Goal: Transaction & Acquisition: Download file/media

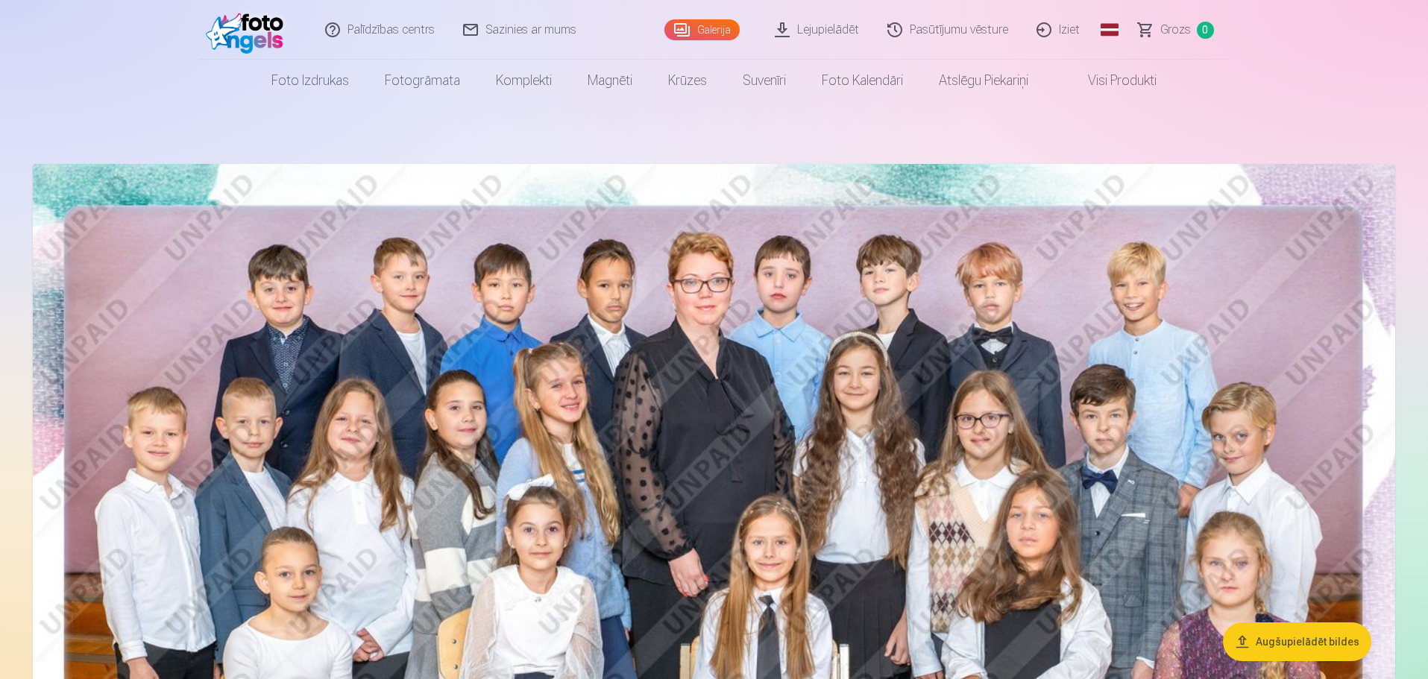
click at [819, 34] on link "Lejupielādēt" at bounding box center [817, 30] width 113 height 60
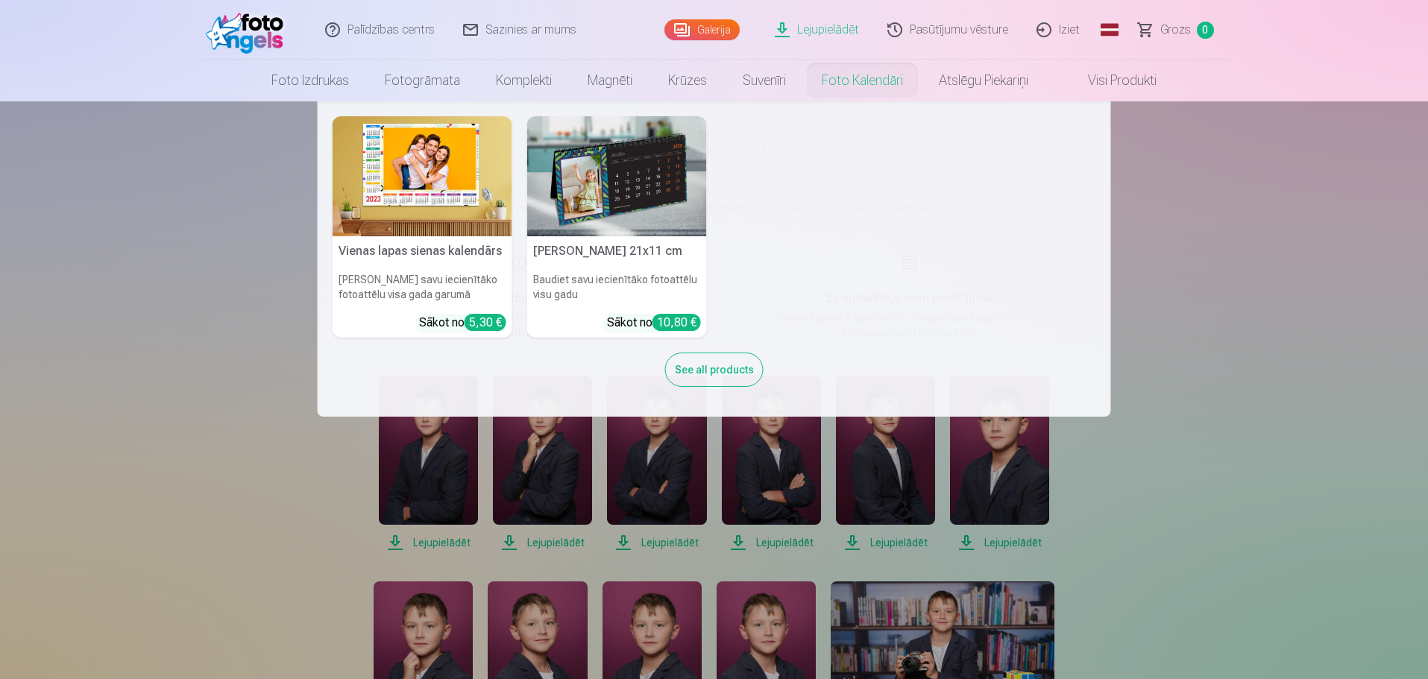
click at [1209, 315] on nav "Vienas lapas sienas [PERSON_NAME] savu iecienītāko fotoattēlu visa gada garumā …" at bounding box center [714, 258] width 1428 height 315
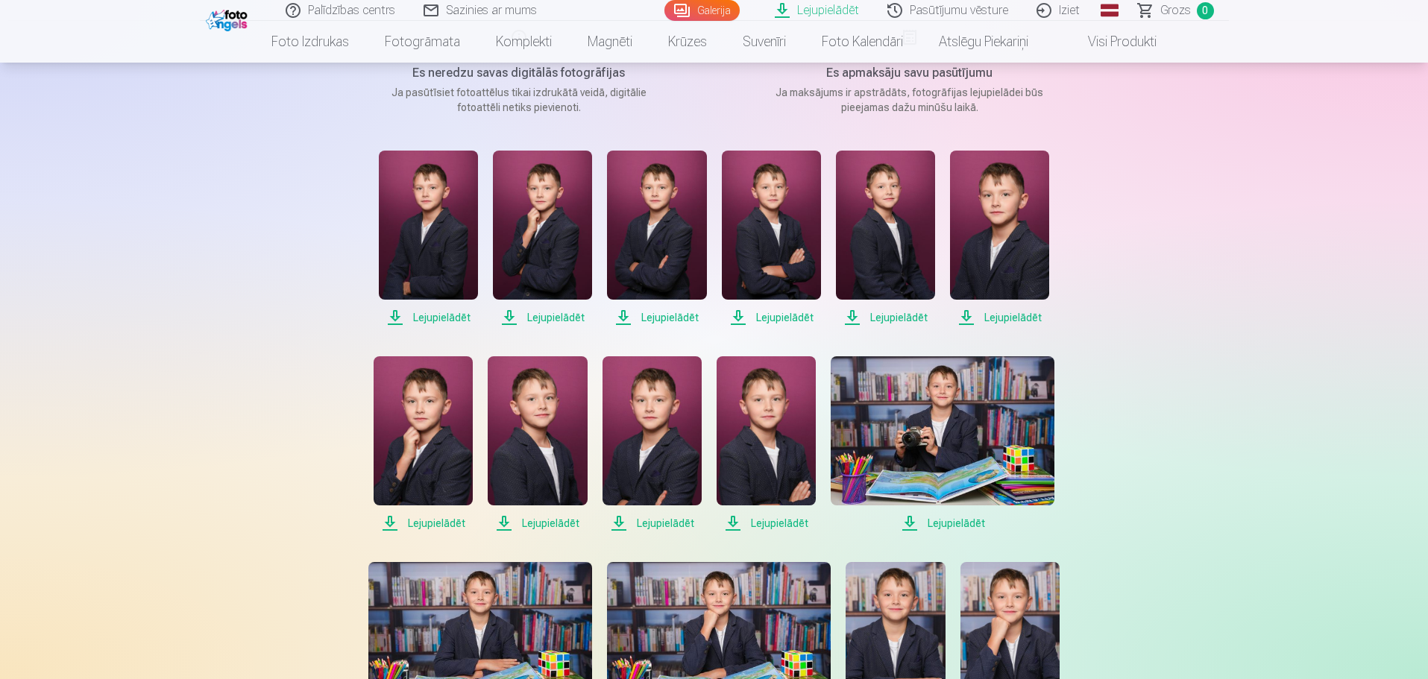
scroll to position [224, 0]
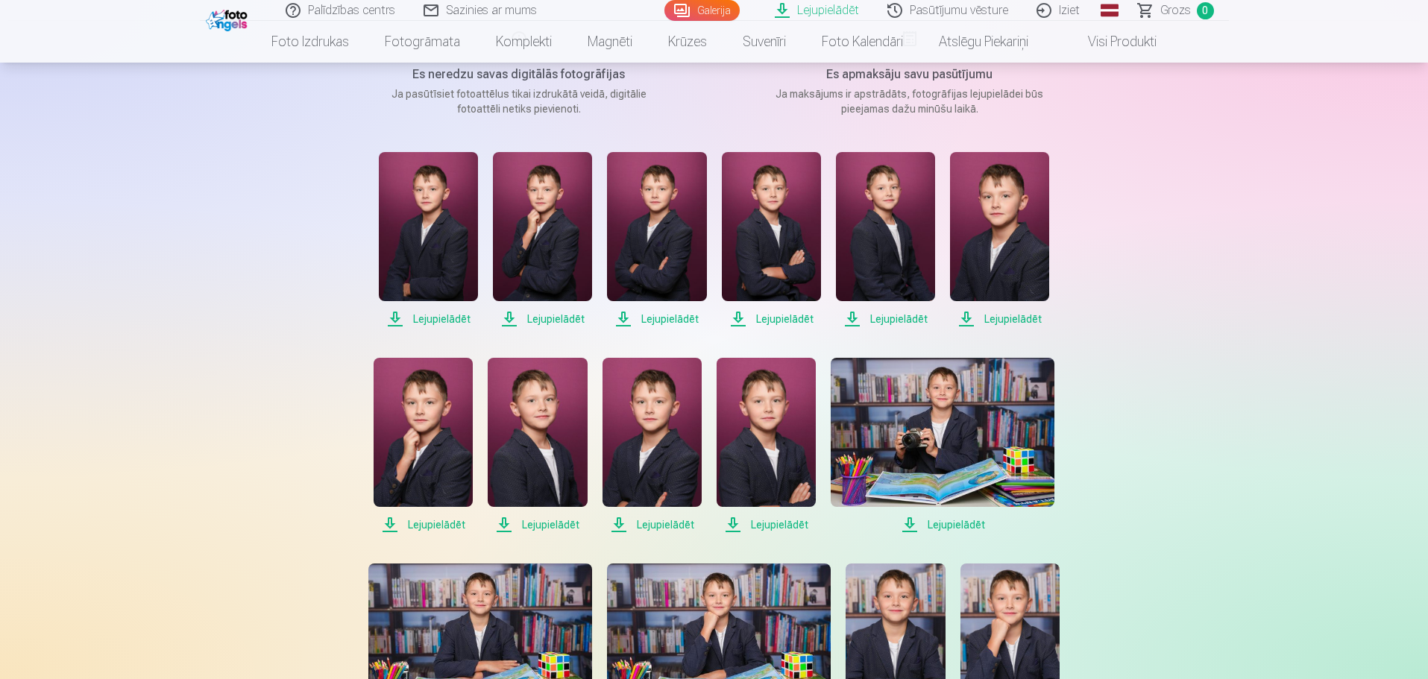
click at [438, 319] on span "Lejupielādēt" at bounding box center [428, 319] width 99 height 18
click at [562, 324] on span "Lejupielādēt" at bounding box center [542, 319] width 99 height 18
click at [664, 318] on span "Lejupielādēt" at bounding box center [656, 319] width 99 height 18
click at [768, 319] on span "Lejupielādēt" at bounding box center [771, 319] width 99 height 18
click at [885, 321] on span "Lejupielādēt" at bounding box center [885, 319] width 99 height 18
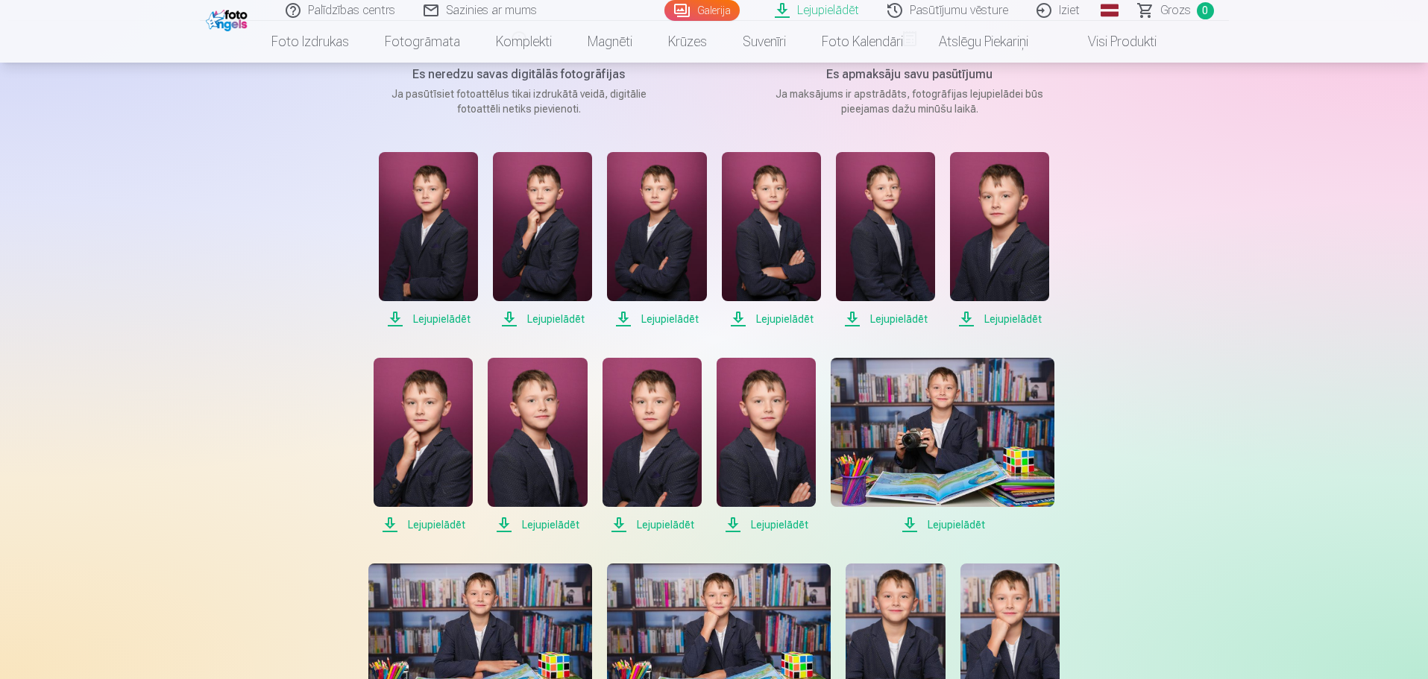
click at [1001, 317] on span "Lejupielādēt" at bounding box center [999, 319] width 99 height 18
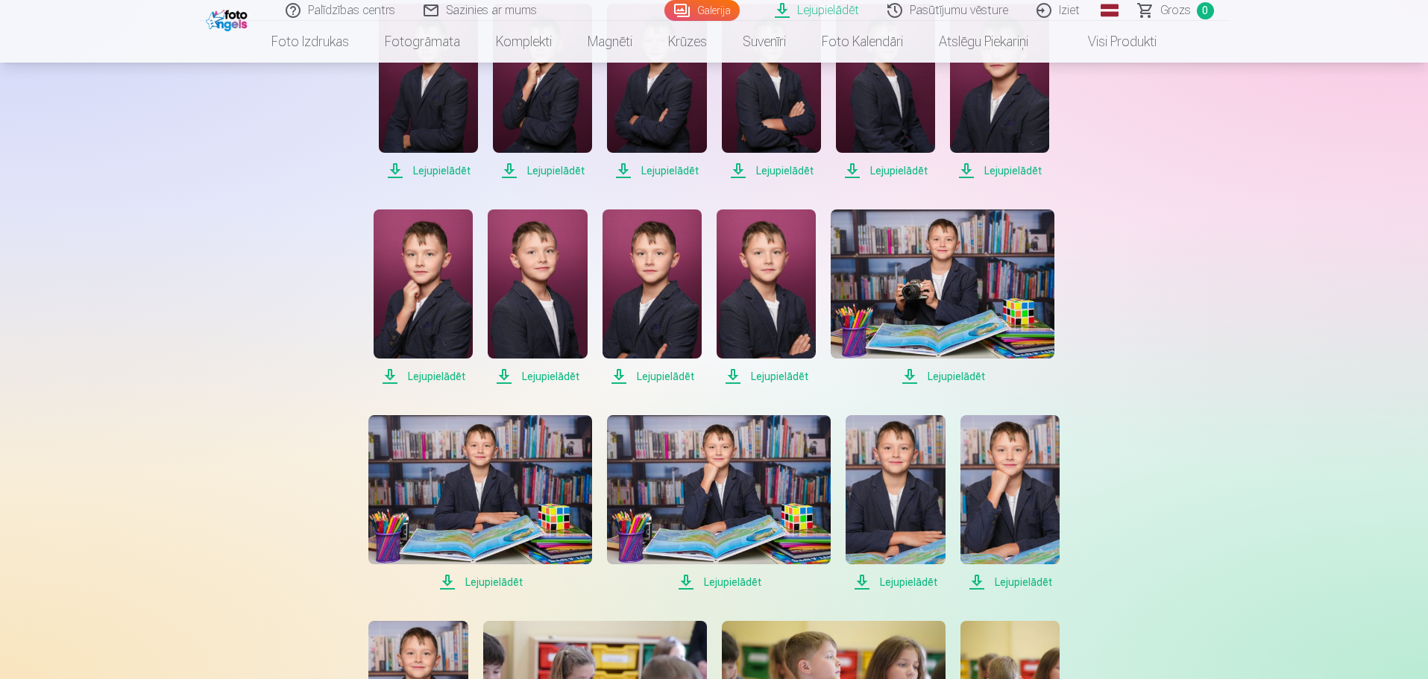
scroll to position [373, 0]
click at [444, 374] on span "Lejupielādēt" at bounding box center [423, 376] width 99 height 18
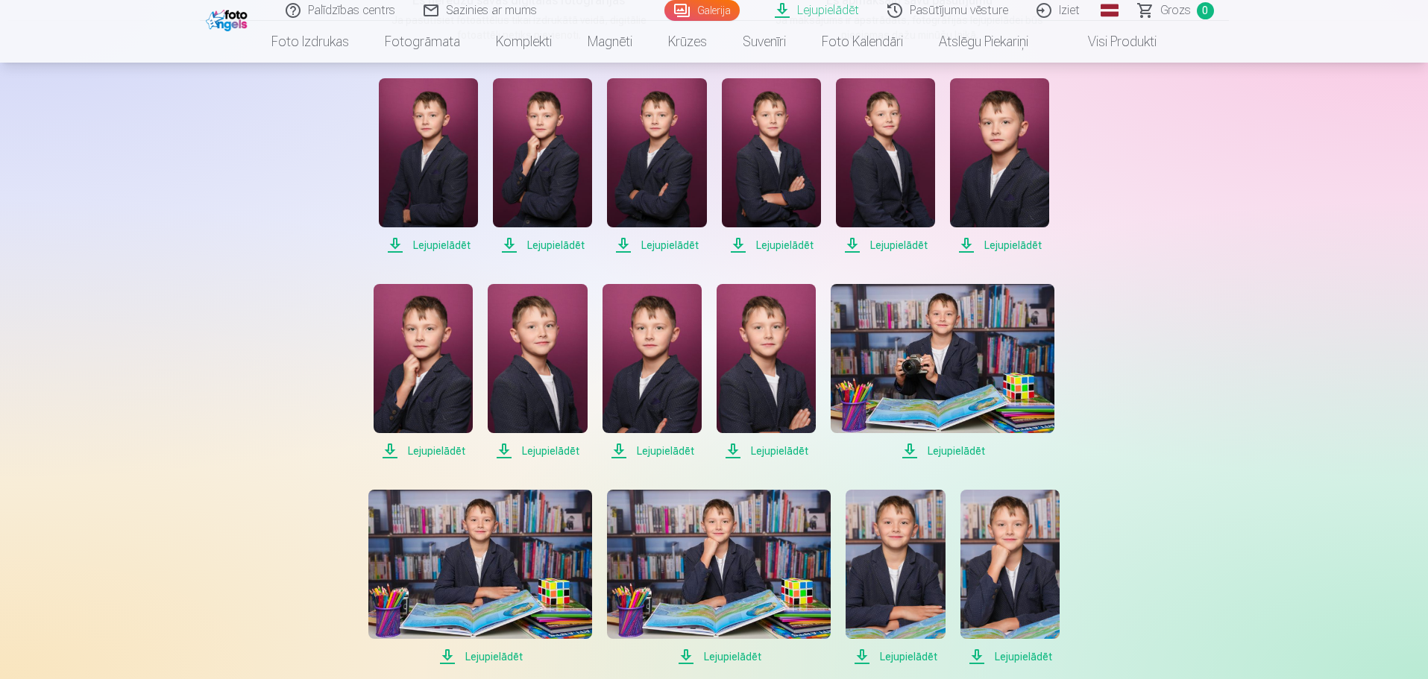
scroll to position [298, 0]
click at [418, 447] on span "Lejupielādēt" at bounding box center [423, 450] width 99 height 18
click at [541, 453] on span "Lejupielādēt" at bounding box center [537, 450] width 99 height 18
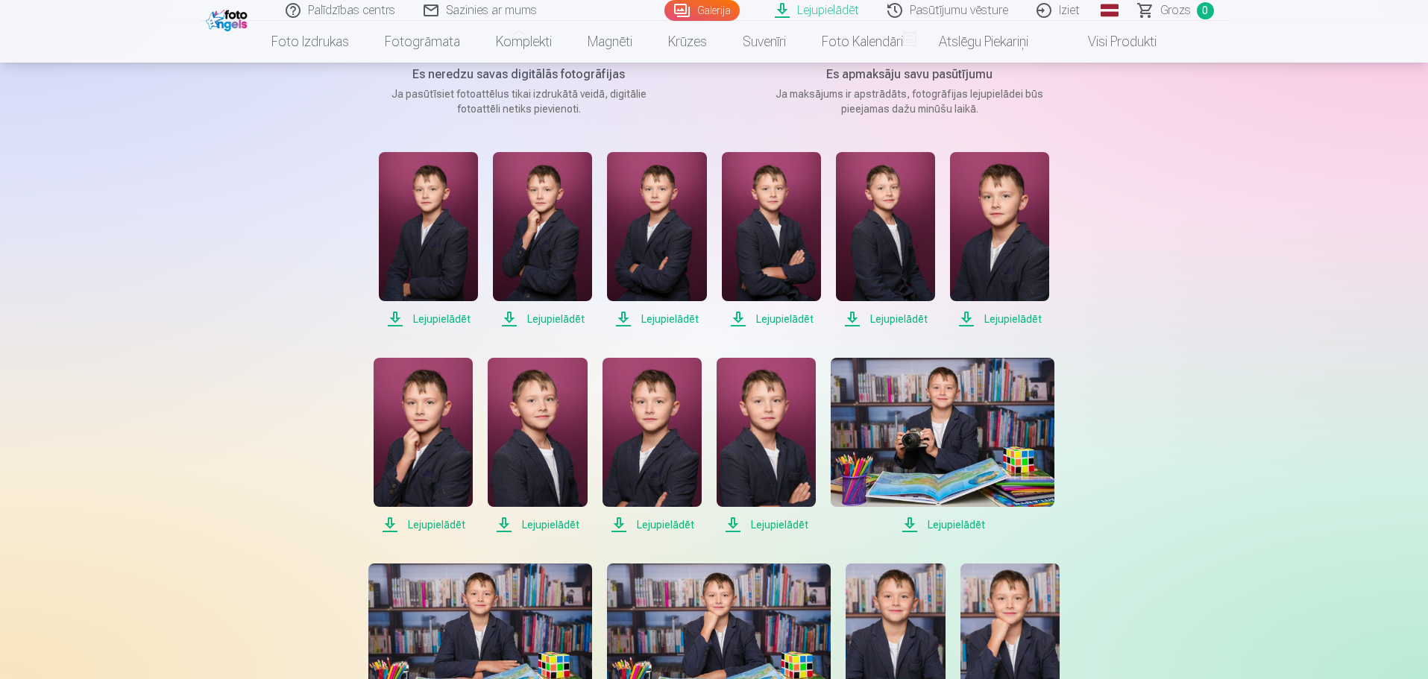
click at [649, 526] on span "Lejupielādēt" at bounding box center [651, 525] width 99 height 18
click at [762, 526] on span "Lejupielādēt" at bounding box center [766, 525] width 99 height 18
click at [958, 525] on span "Lejupielādēt" at bounding box center [943, 525] width 224 height 18
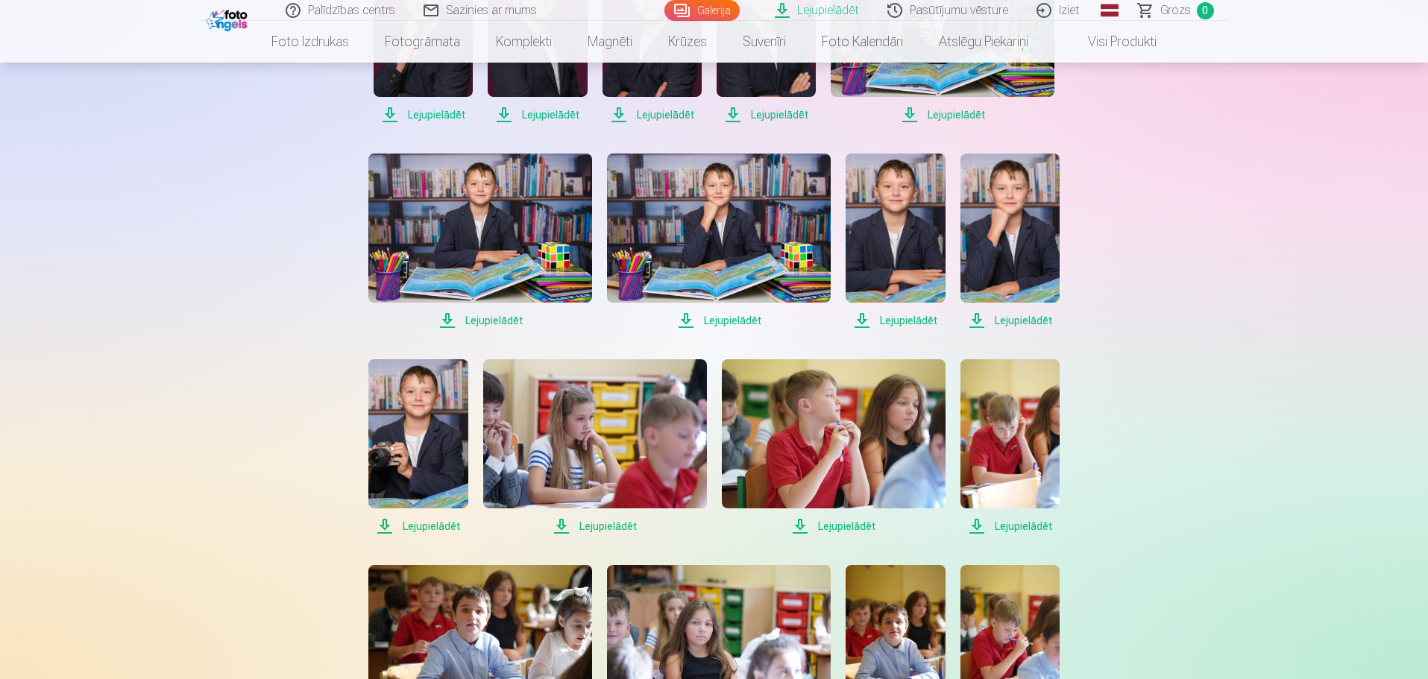
scroll to position [671, 0]
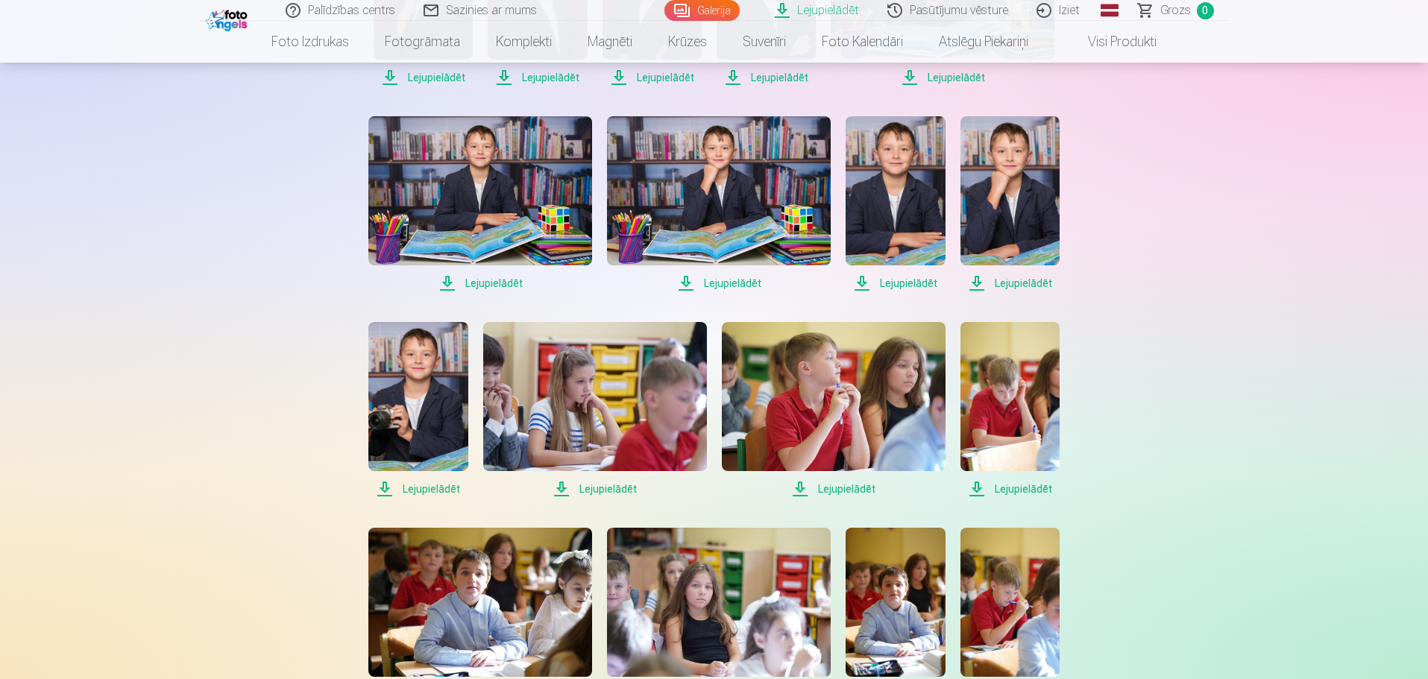
click at [505, 280] on span "Lejupielādēt" at bounding box center [480, 283] width 224 height 18
click at [743, 283] on span "Lejupielādēt" at bounding box center [719, 283] width 224 height 18
click at [897, 283] on span "Lejupielādēt" at bounding box center [895, 283] width 99 height 18
click at [1020, 285] on span "Lejupielādēt" at bounding box center [1009, 283] width 99 height 18
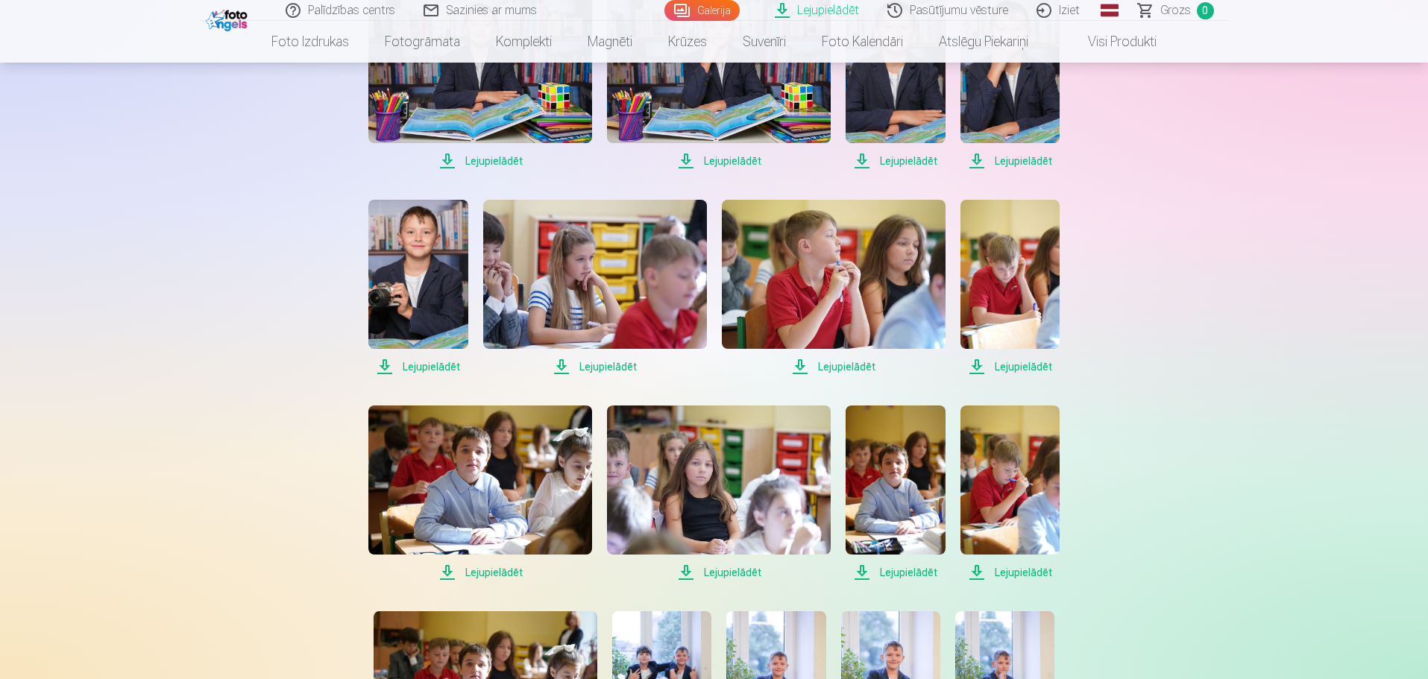
scroll to position [820, 0]
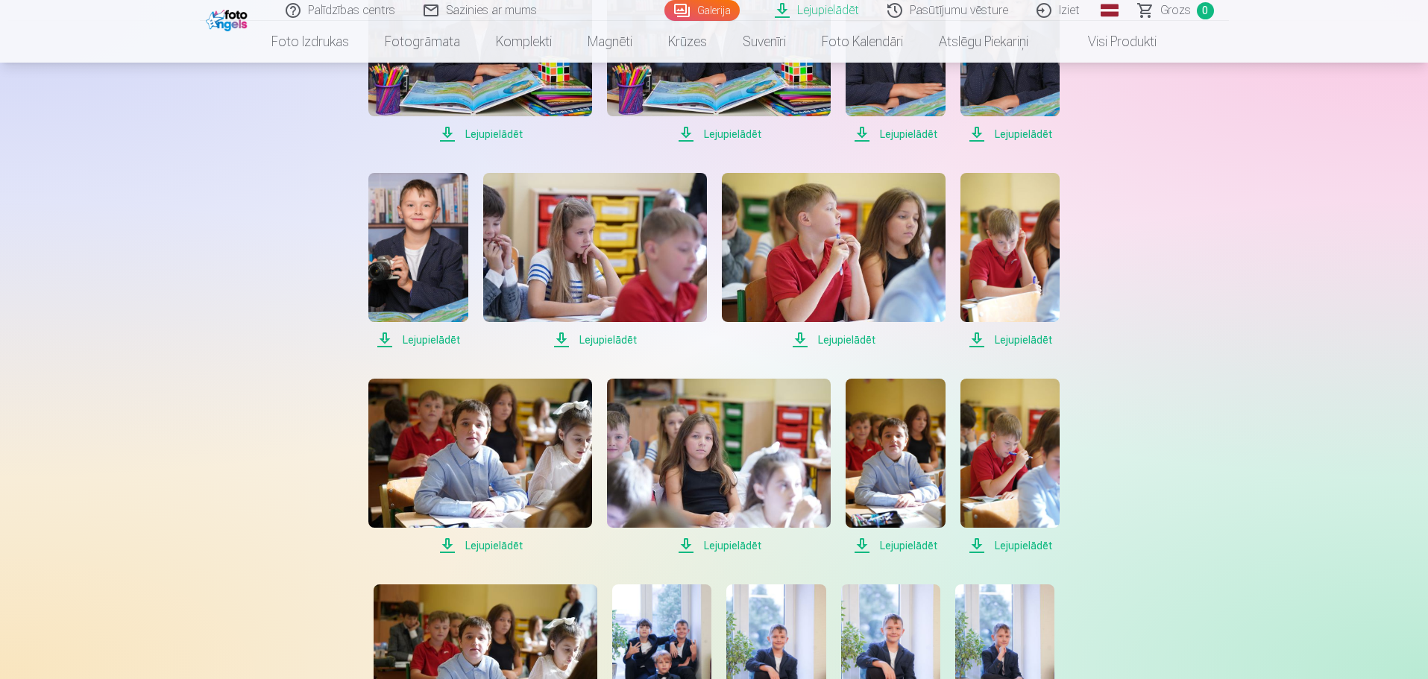
click at [431, 344] on span "Lejupielādēt" at bounding box center [417, 340] width 99 height 18
click at [612, 337] on span "Lejupielādēt" at bounding box center [595, 340] width 224 height 18
click at [847, 342] on span "Lejupielādēt" at bounding box center [834, 340] width 224 height 18
click at [1024, 342] on span "Lejupielādēt" at bounding box center [1009, 340] width 99 height 18
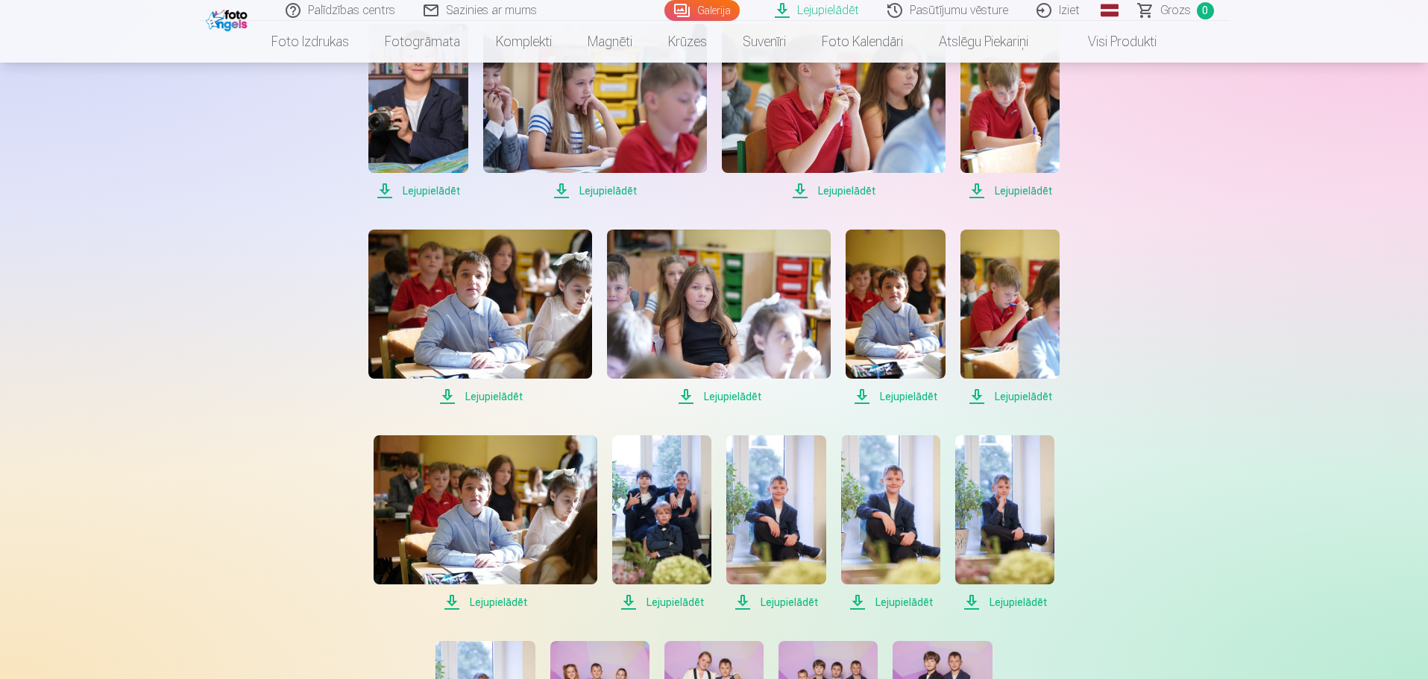
scroll to position [1044, 0]
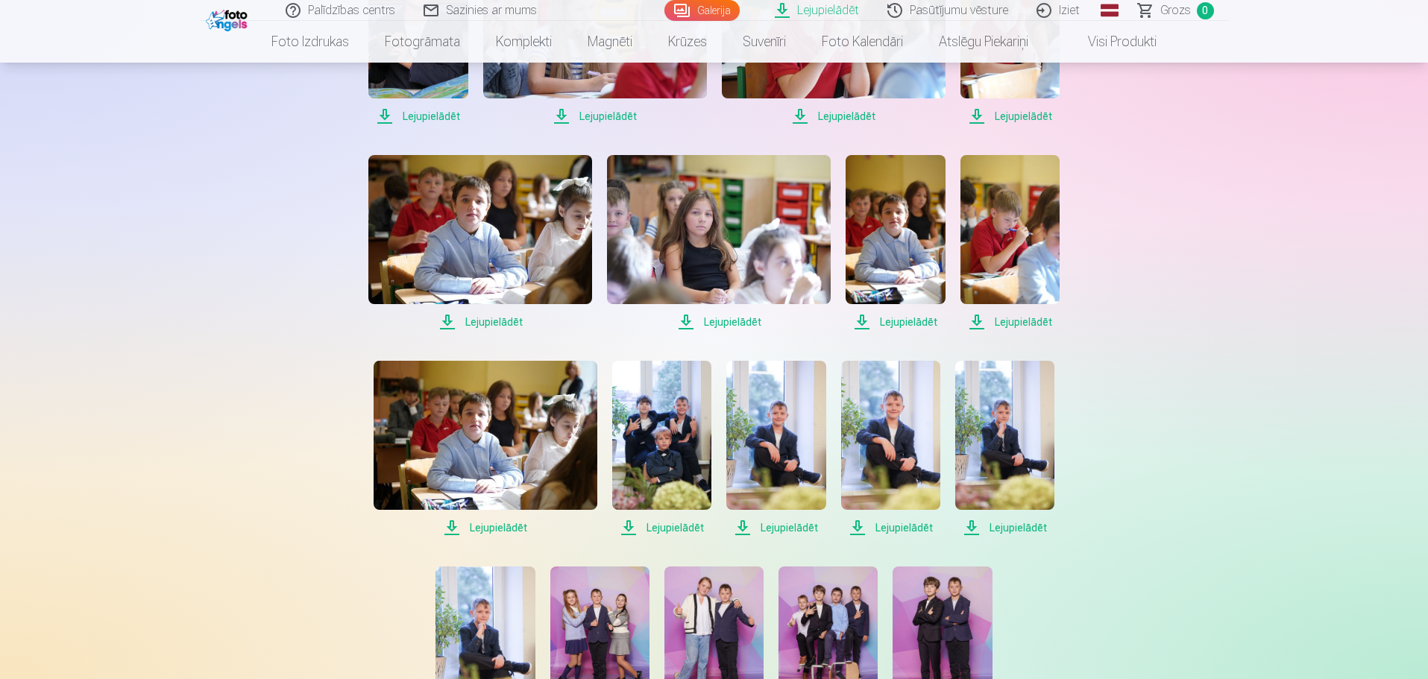
click at [1024, 324] on span "Lejupielādēt" at bounding box center [1009, 322] width 99 height 18
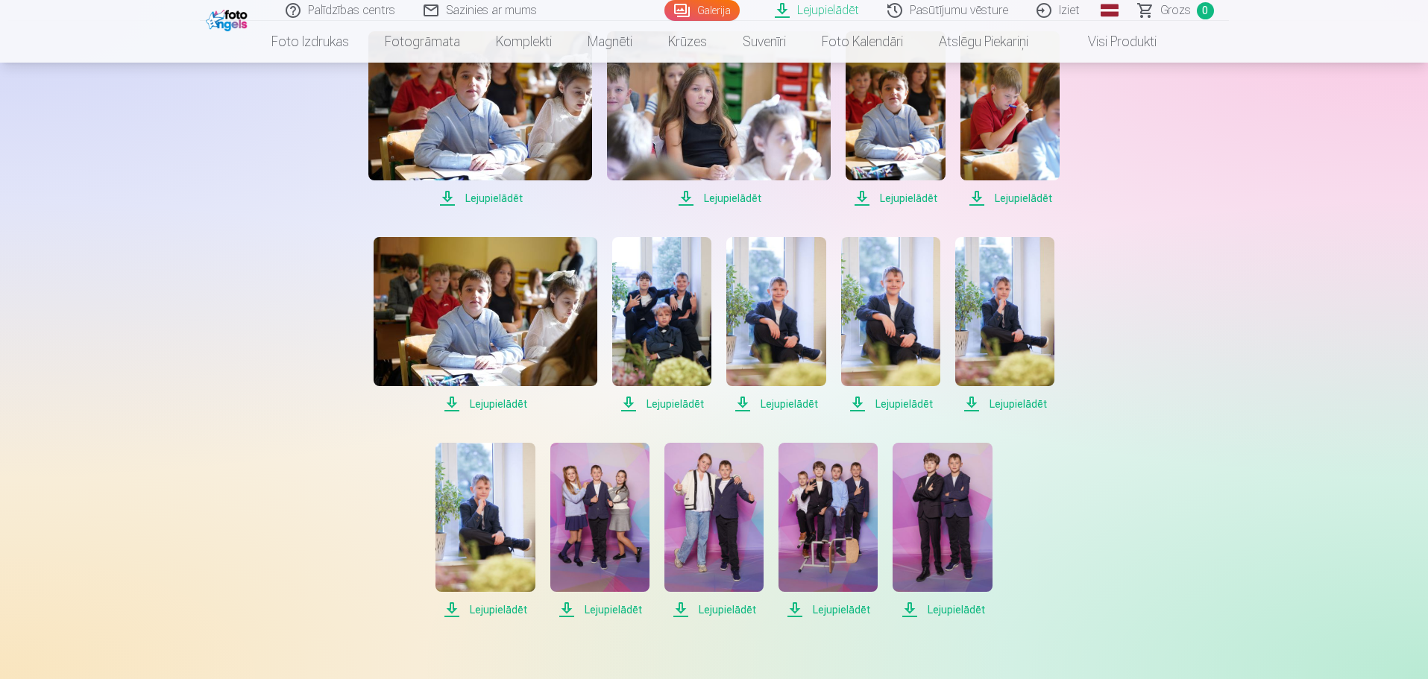
scroll to position [1193, 0]
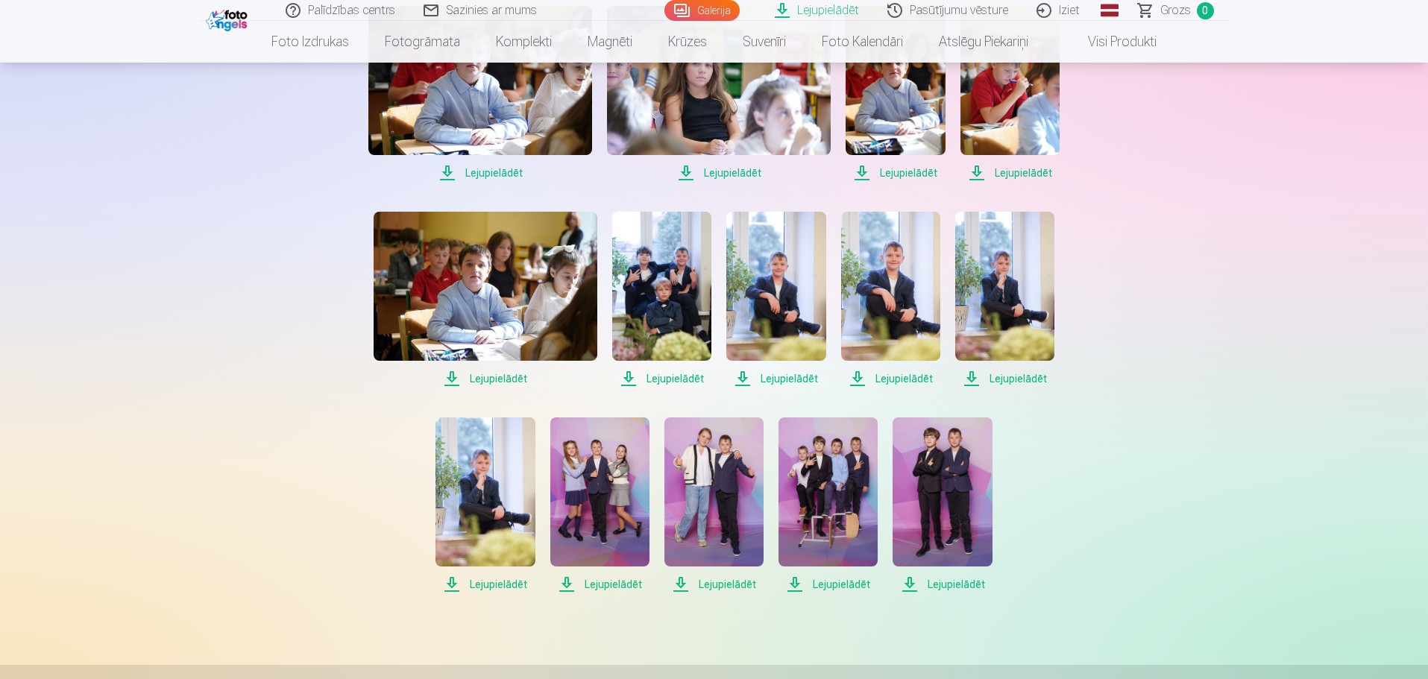
click at [673, 377] on span "Lejupielādēt" at bounding box center [661, 379] width 99 height 18
click at [788, 377] on span "Lejupielādēt" at bounding box center [775, 379] width 99 height 18
click at [915, 380] on span "Lejupielādēt" at bounding box center [890, 379] width 99 height 18
click at [1027, 377] on span "Lejupielādēt" at bounding box center [1004, 379] width 99 height 18
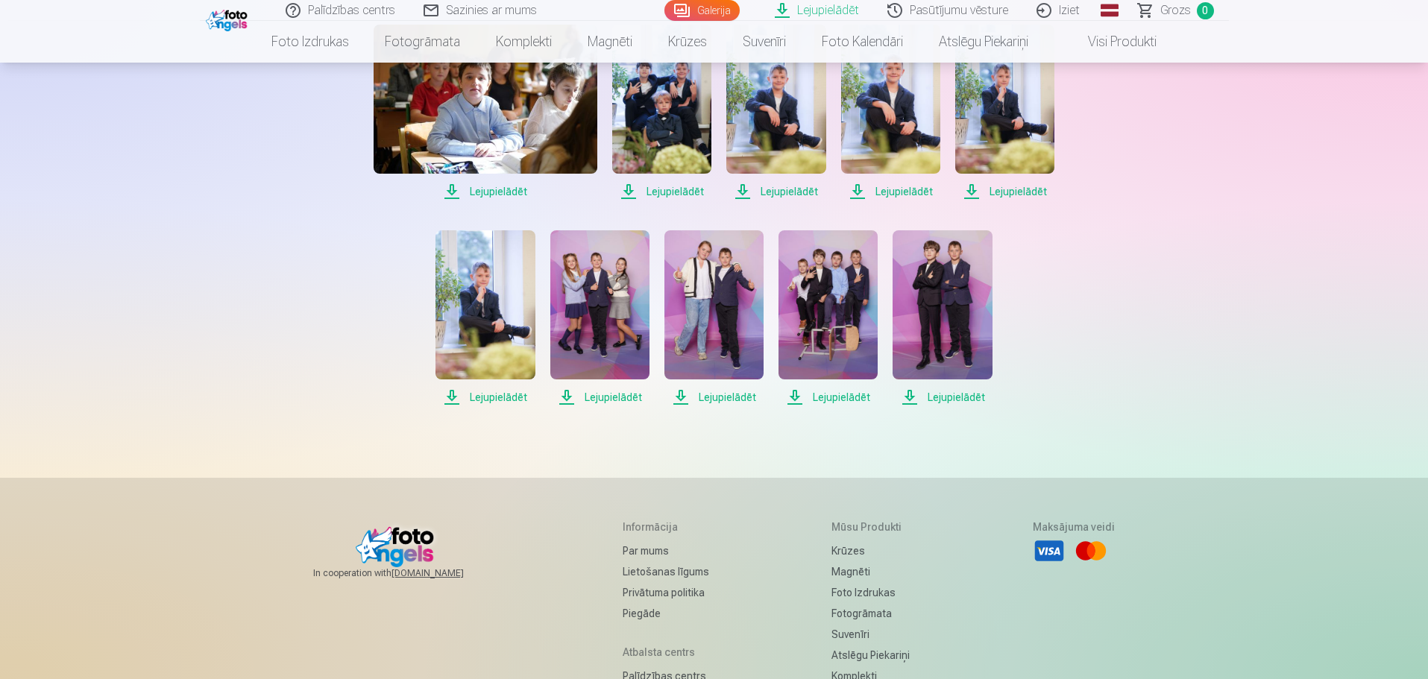
scroll to position [1417, 0]
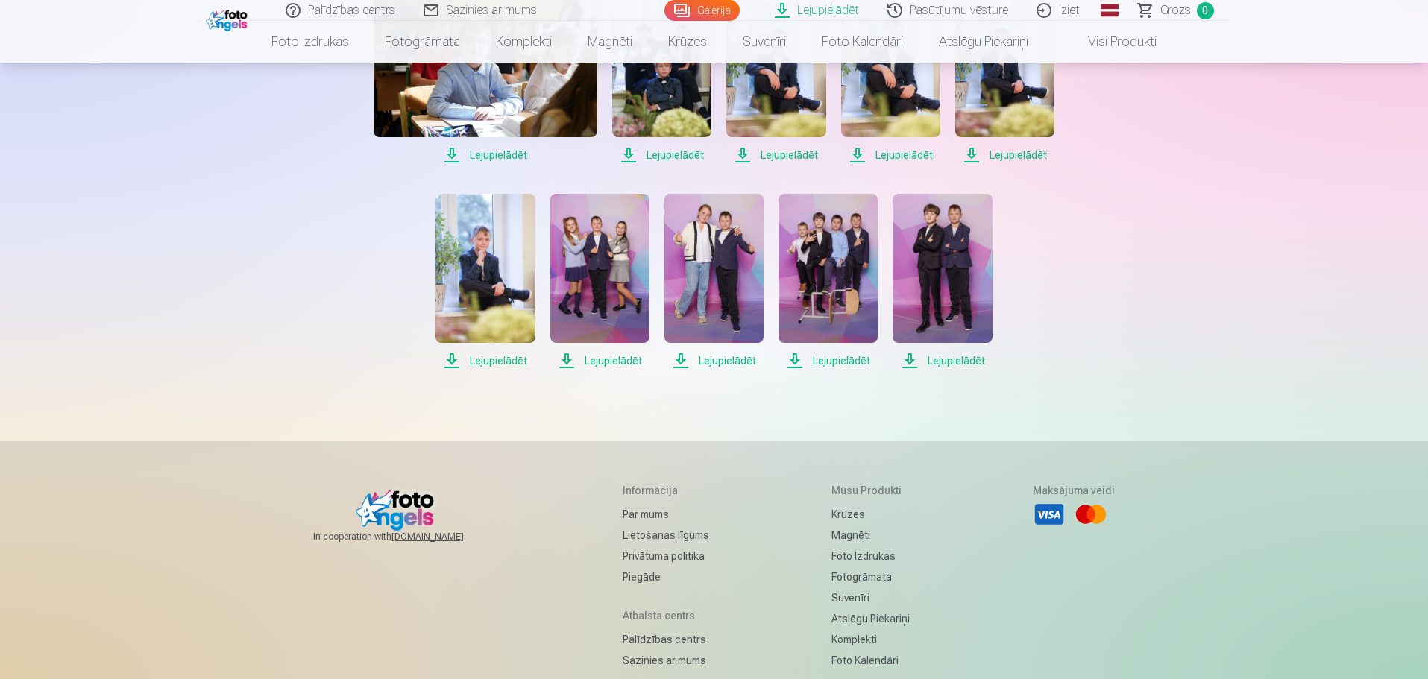
click at [497, 362] on span "Lejupielādēt" at bounding box center [484, 361] width 99 height 18
click at [605, 362] on span "Lejupielādēt" at bounding box center [599, 361] width 99 height 18
click at [846, 365] on span "Lejupielādēt" at bounding box center [827, 361] width 99 height 18
click at [713, 358] on span "Lejupielādēt" at bounding box center [713, 361] width 99 height 18
click at [945, 359] on span "Lejupielādēt" at bounding box center [942, 361] width 99 height 18
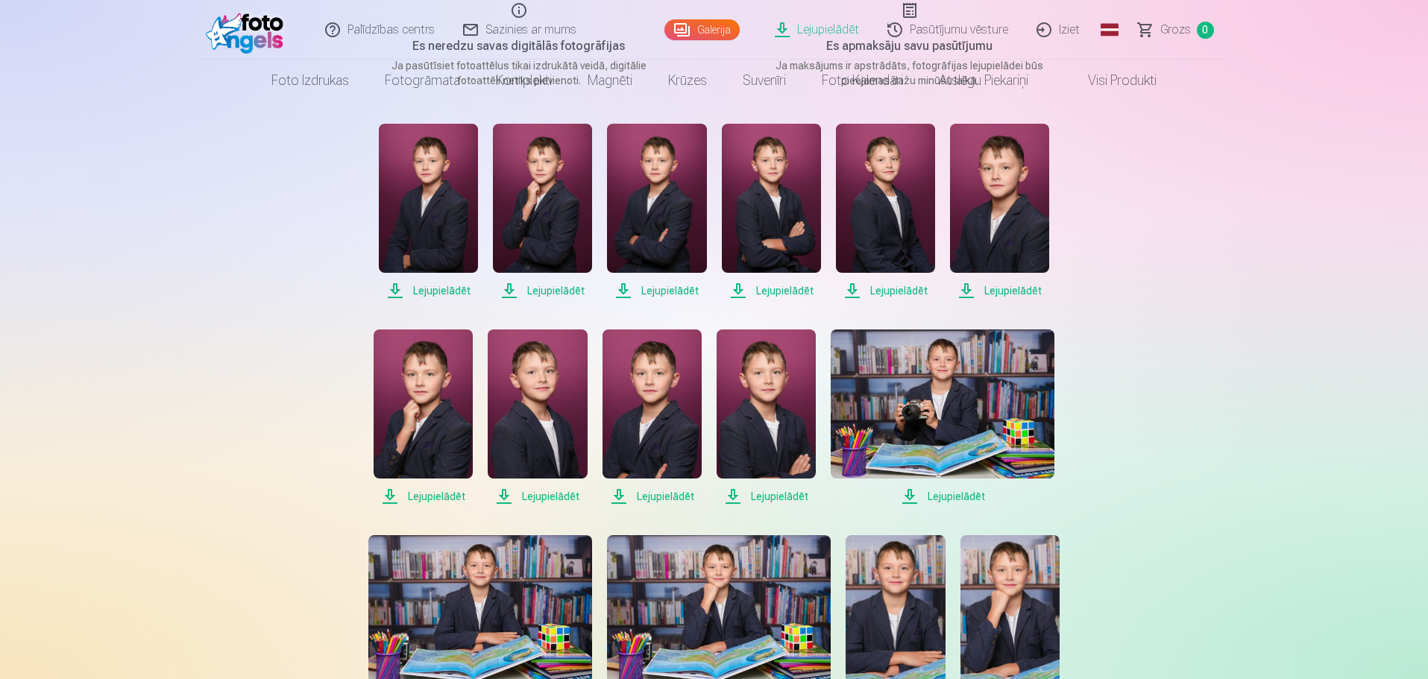
scroll to position [0, 0]
